Goal: Find specific page/section: Find specific page/section

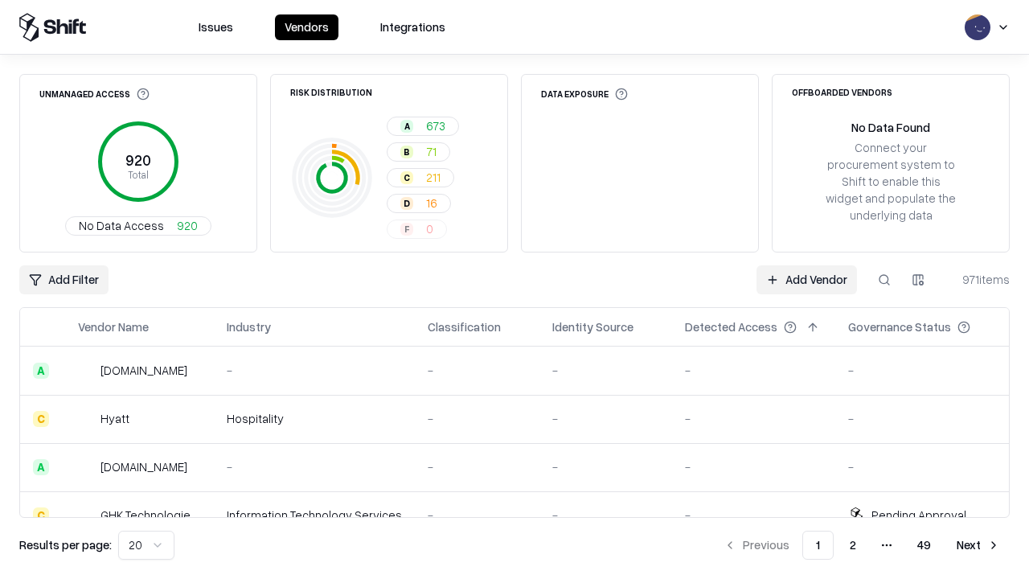
click at [515, 289] on div "Add Filter Add Vendor 971 items" at bounding box center [514, 279] width 990 height 29
click at [64, 280] on html "Issues Vendors Integrations Unmanaged Access 920 Total No Data Access 920 Risk …" at bounding box center [514, 289] width 1029 height 579
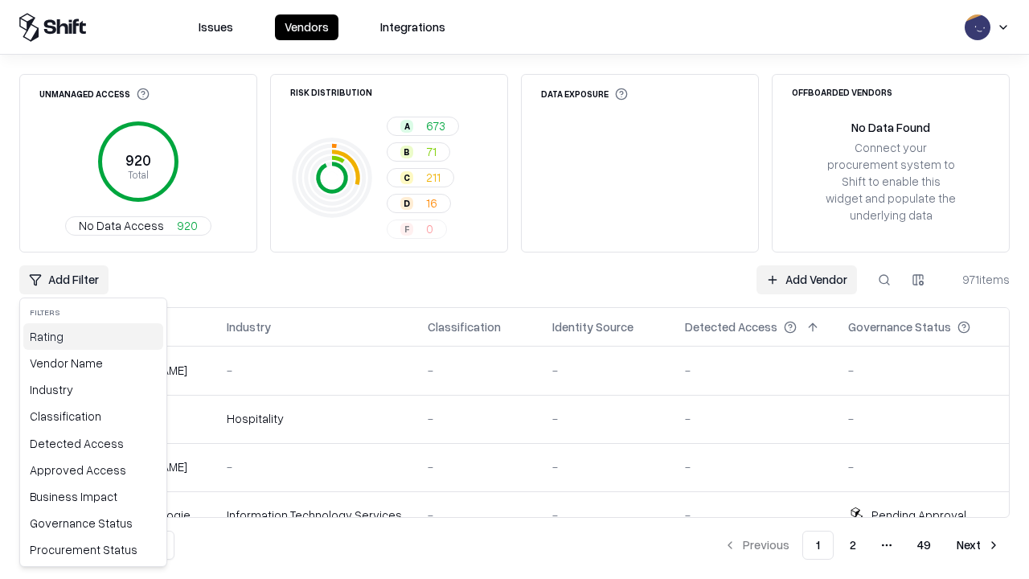
click at [93, 336] on div "Rating" at bounding box center [93, 336] width 140 height 27
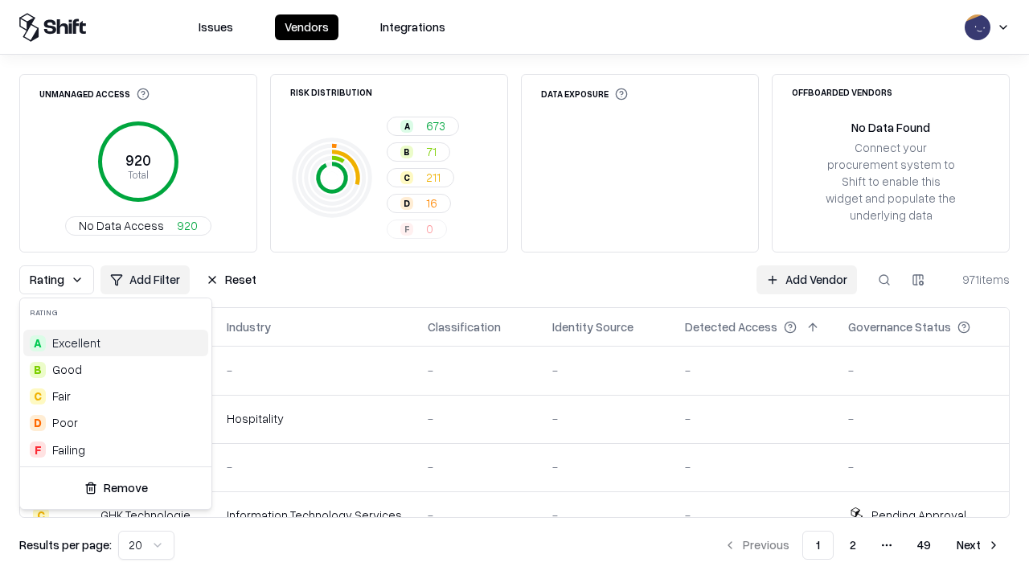
click at [515, 289] on html "Issues Vendors Integrations Unmanaged Access 920 Total No Data Access 920 Risk …" at bounding box center [514, 289] width 1029 height 579
click at [515, 289] on div "Rating Add Filter Reset Add Vendor 971 items" at bounding box center [514, 279] width 990 height 29
click at [231, 280] on button "Reset" at bounding box center [231, 279] width 70 height 29
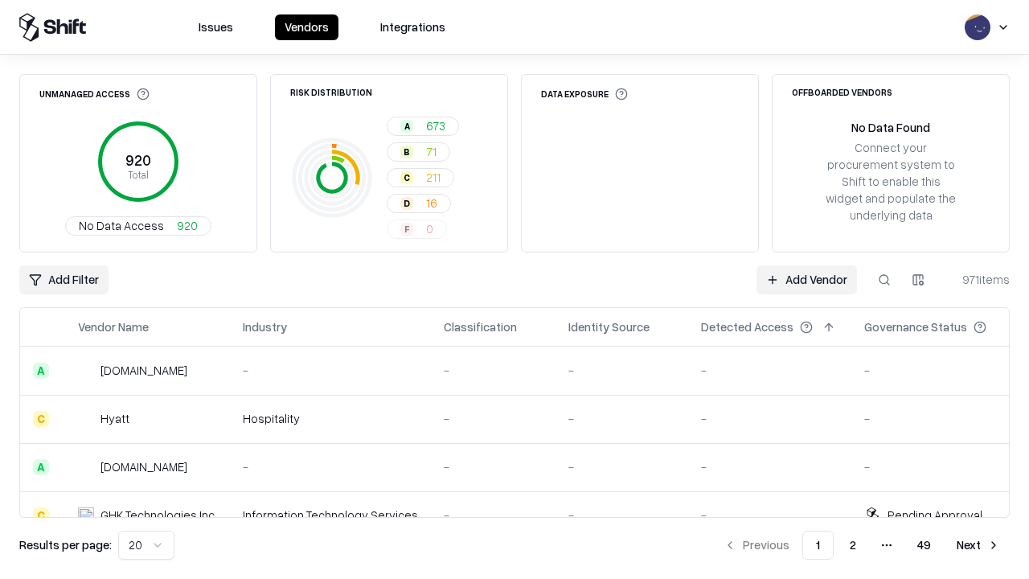
click at [515, 289] on div "Add Filter Add Vendor 971 items" at bounding box center [514, 279] width 990 height 29
click at [64, 280] on html "Issues Vendors Integrations Unmanaged Access 920 Total No Data Access 920 Risk …" at bounding box center [514, 289] width 1029 height 579
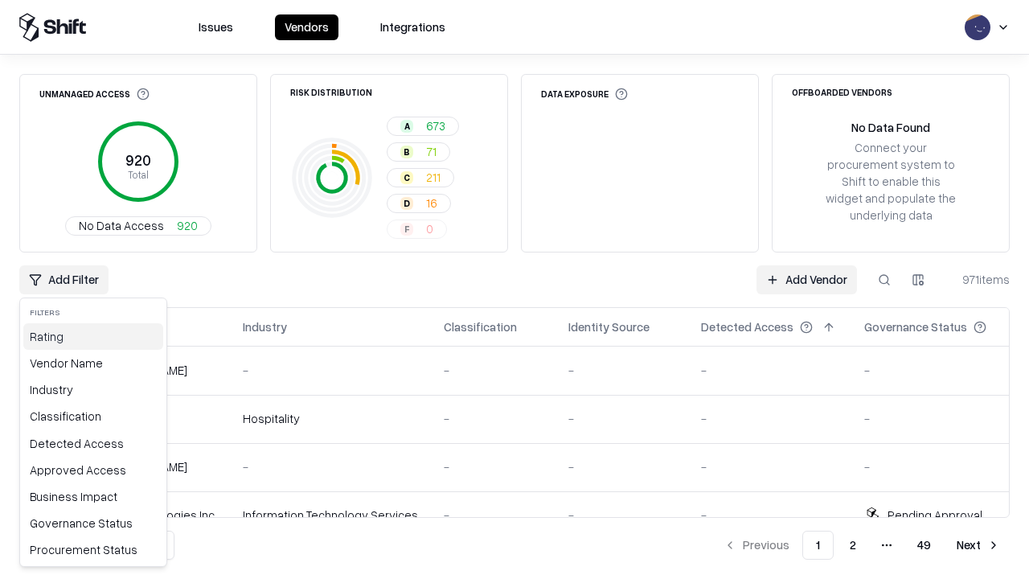
click at [93, 336] on div "Rating" at bounding box center [93, 336] width 140 height 27
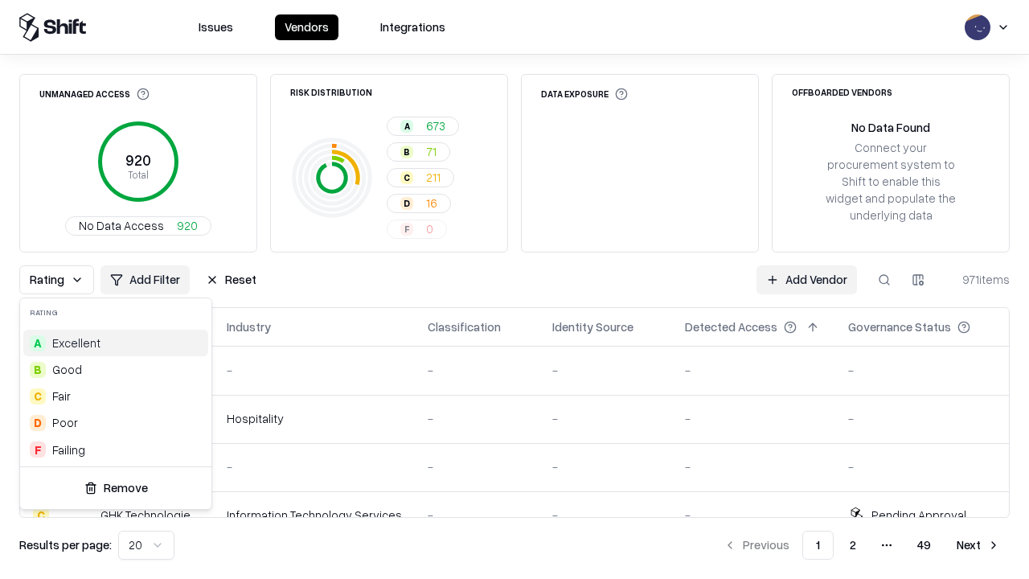
click at [116, 449] on div "F Failing" at bounding box center [115, 450] width 185 height 27
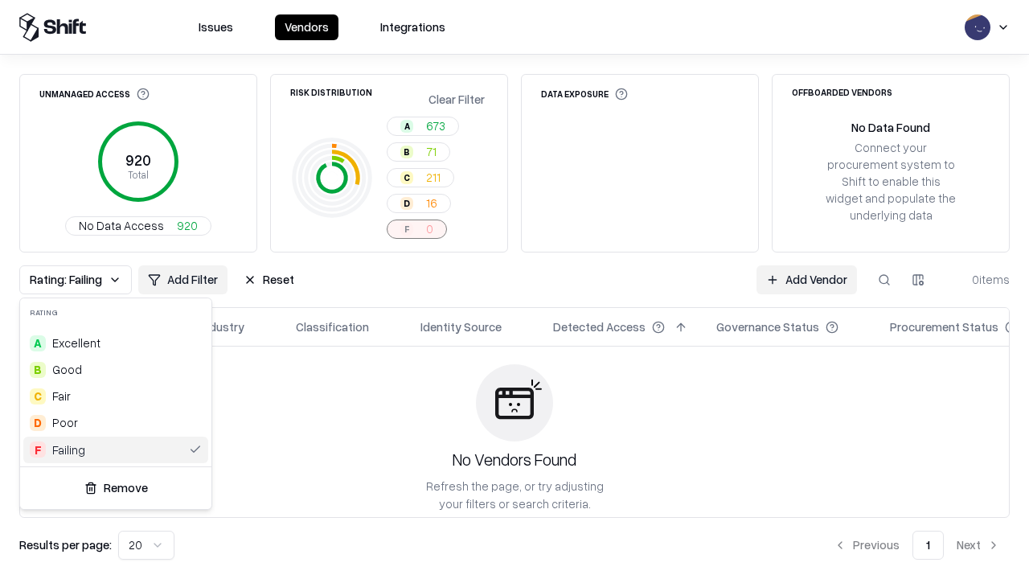
click at [515, 289] on html "Issues Vendors Integrations Unmanaged Access 920 Total No Data Access 920 Risk …" at bounding box center [514, 289] width 1029 height 579
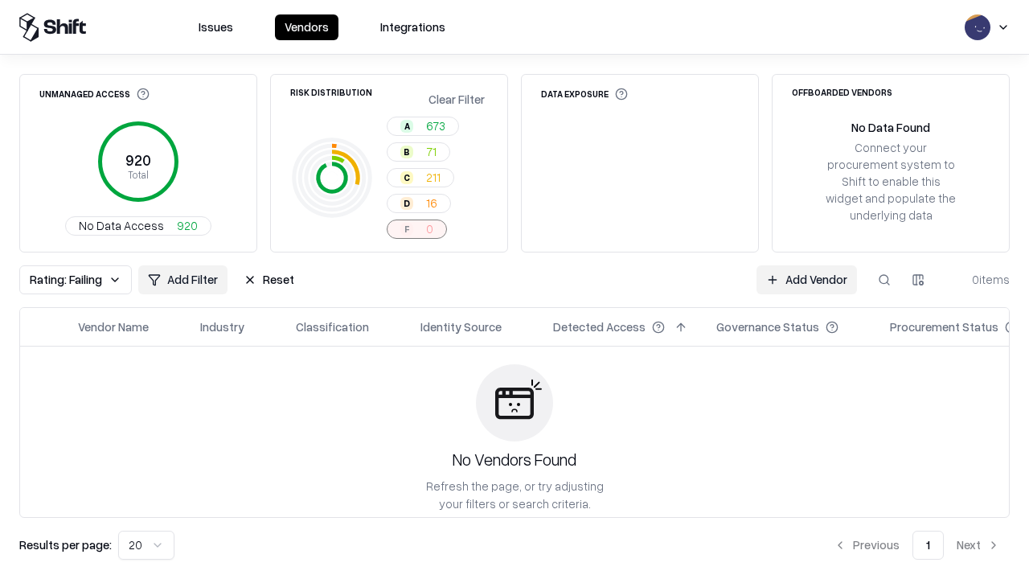
click at [515, 289] on div "Rating: Failing Add Filter Reset Add Vendor 0 items" at bounding box center [514, 279] width 990 height 29
click at [269, 280] on button "Reset" at bounding box center [269, 279] width 70 height 29
click at [515, 289] on div "Add Filter Add Vendor 0 items" at bounding box center [514, 279] width 990 height 29
click at [64, 280] on html "Issues Vendors Integrations Unmanaged Access 920 Total No Data Access 920 Risk …" at bounding box center [514, 289] width 1029 height 579
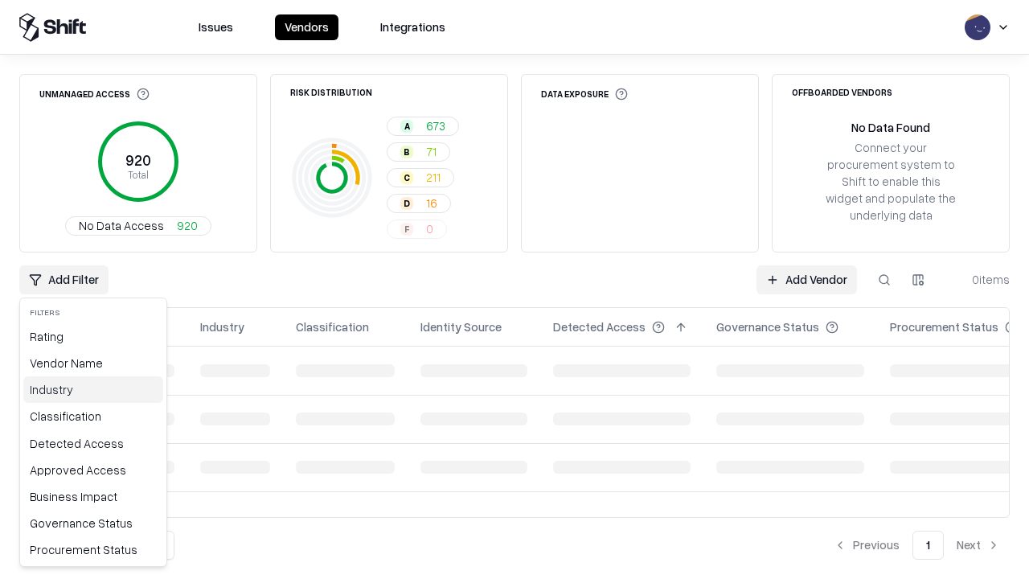
click at [93, 389] on div "Industry" at bounding box center [93, 389] width 140 height 27
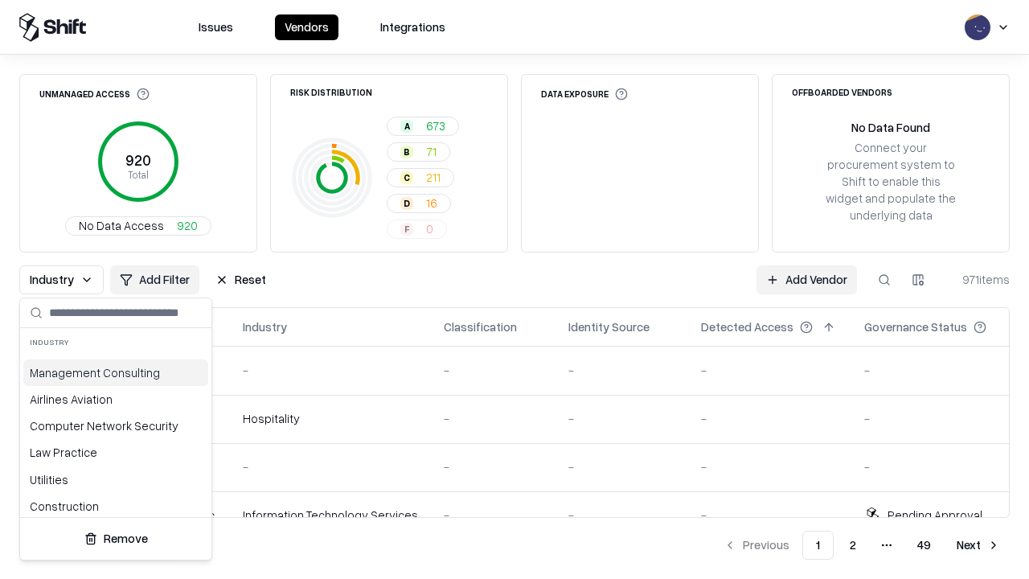
click at [515, 289] on html "Issues Vendors Integrations Unmanaged Access 920 Total No Data Access 920 Risk …" at bounding box center [514, 289] width 1029 height 579
click at [515, 289] on div "Industry Add Filter Reset Add Vendor 971 items" at bounding box center [514, 279] width 990 height 29
click at [240, 280] on button "Reset" at bounding box center [241, 279] width 70 height 29
